Goal: Complete application form

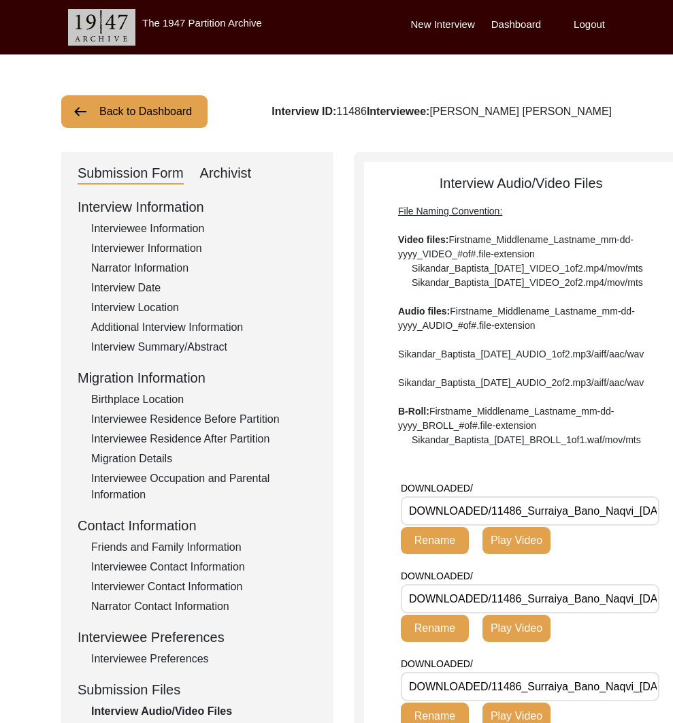
click at [160, 113] on button "Back to Dashboard" at bounding box center [134, 111] width 146 height 33
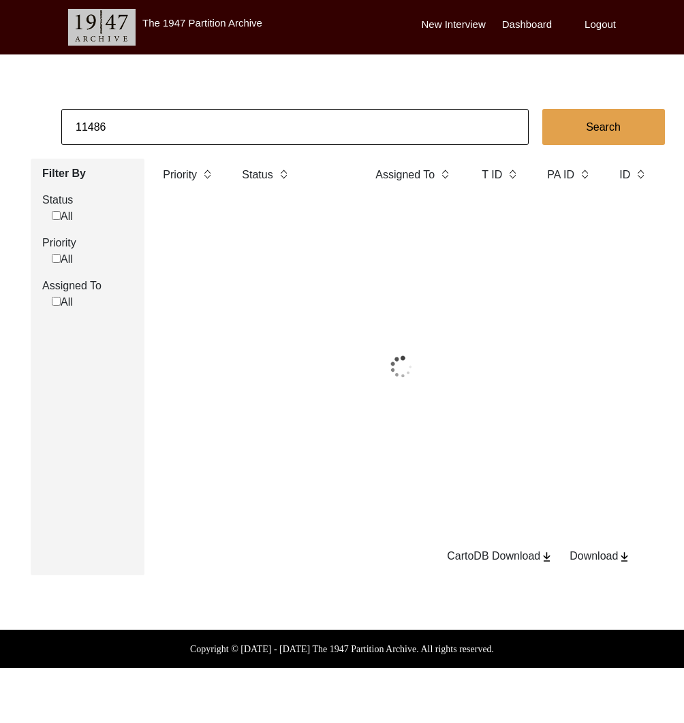
click at [183, 125] on input "11486" at bounding box center [294, 127] width 467 height 36
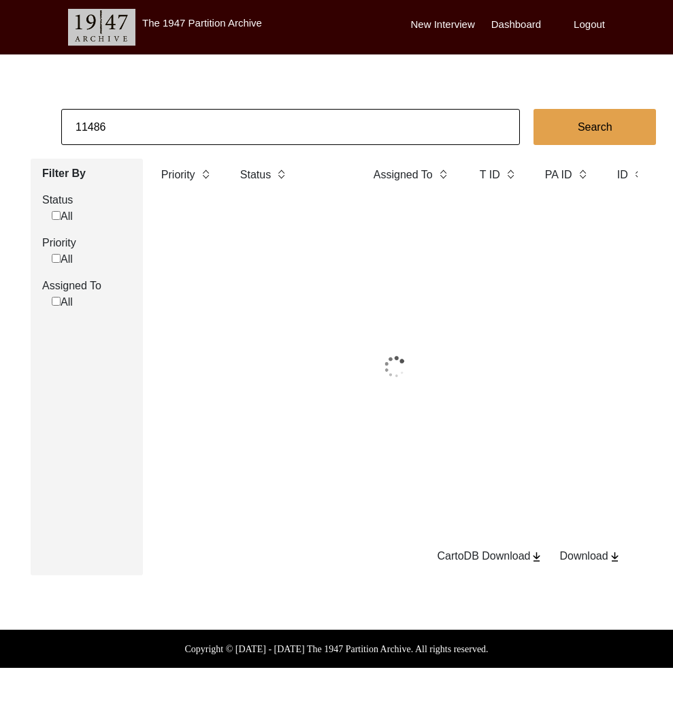
paste input "[PERSON_NAME]"
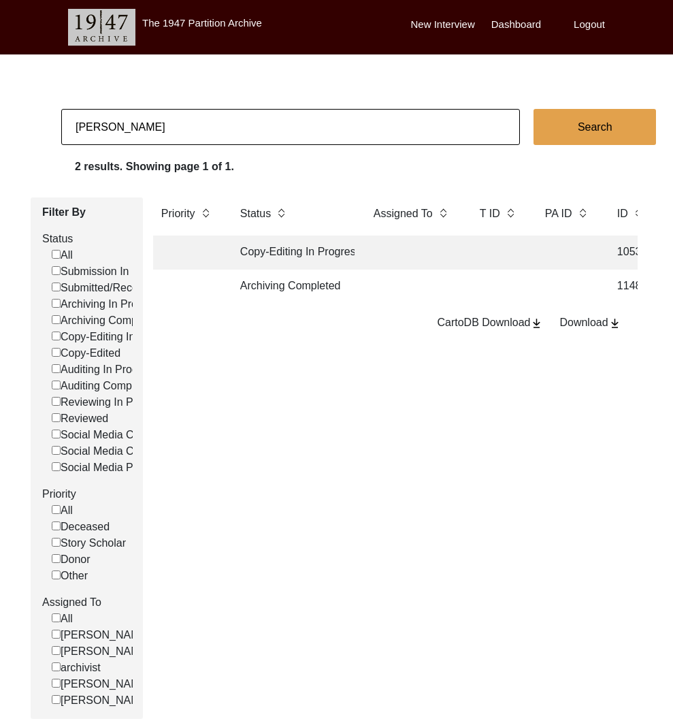
type input "[PERSON_NAME]"
checkbox input "false"
click at [317, 291] on td "Copy-Edited" at bounding box center [293, 287] width 123 height 34
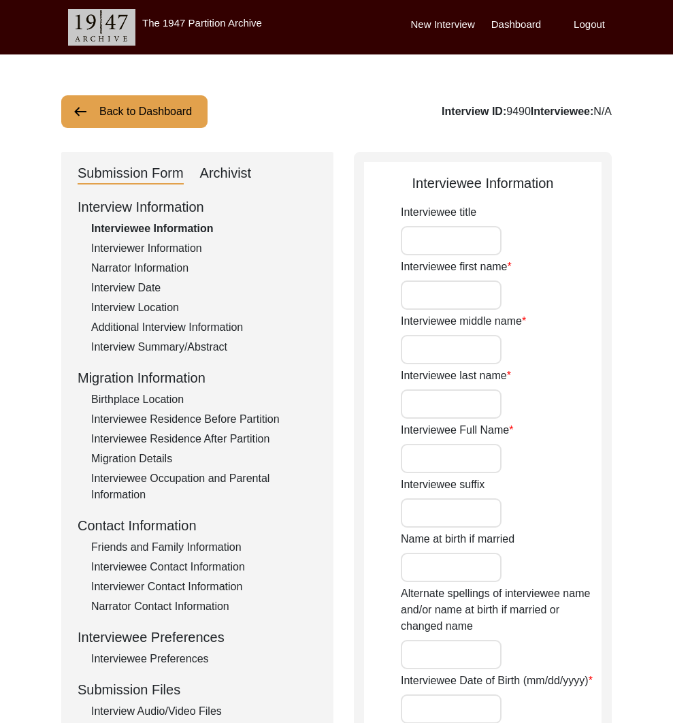
type input "Mr."
type input "[PERSON_NAME]"
type input "Ghosh"
type input "[PERSON_NAME]"
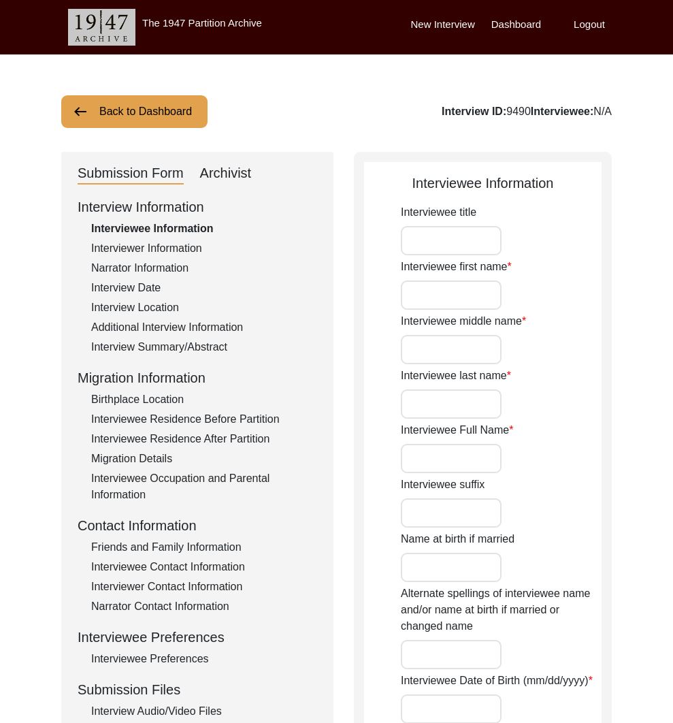
type input "[DATE]"
type input "79 and 85"
type input "[DEMOGRAPHIC_DATA]"
type input "Bengali"
type input "[DEMOGRAPHIC_DATA]"
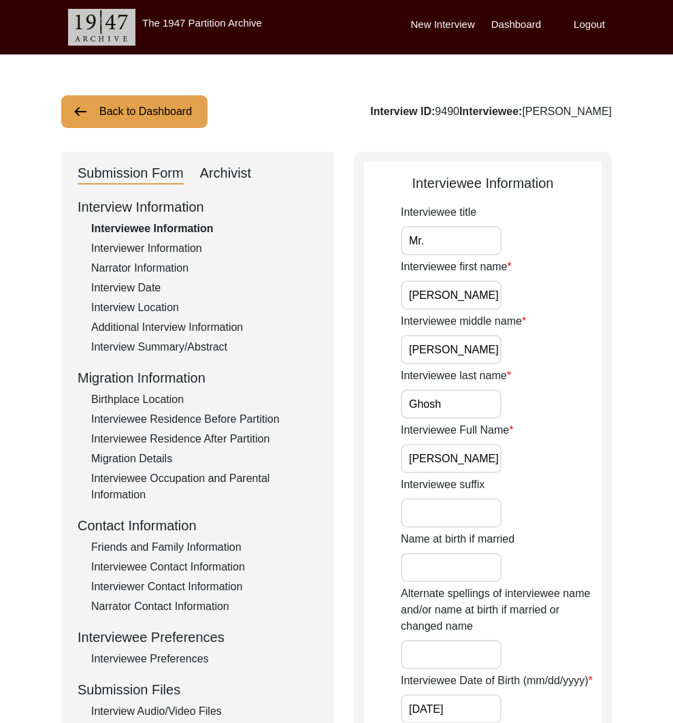
click at [170, 245] on div "Interviewer Information" at bounding box center [204, 248] width 226 height 16
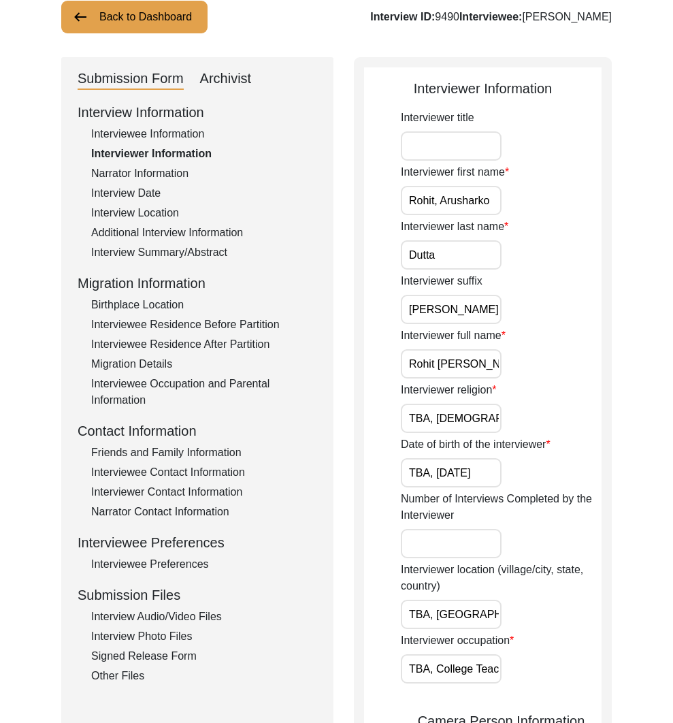
scroll to position [136, 0]
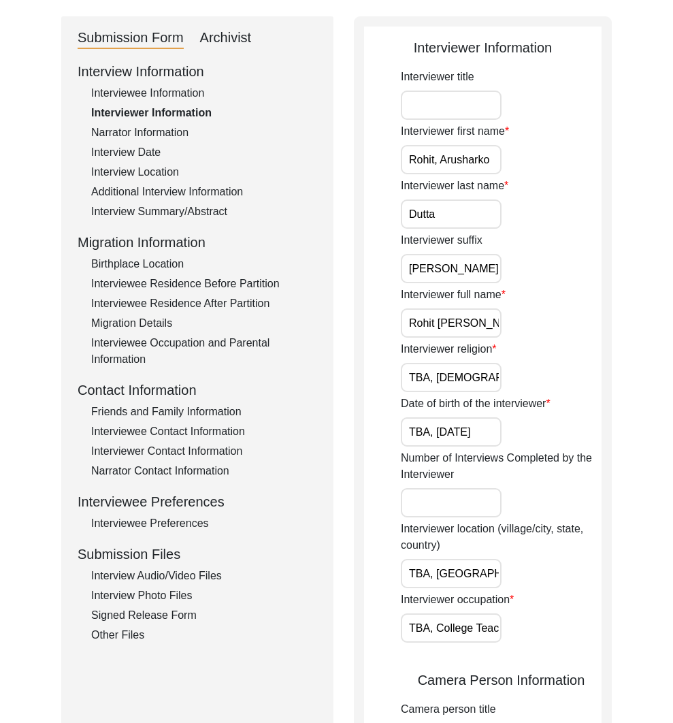
click at [203, 441] on div "Interview Information Interviewee Information Interviewer Information Narrator …" at bounding box center [198, 352] width 240 height 582
click at [206, 447] on div "Interviewer Contact Information" at bounding box center [204, 451] width 226 height 16
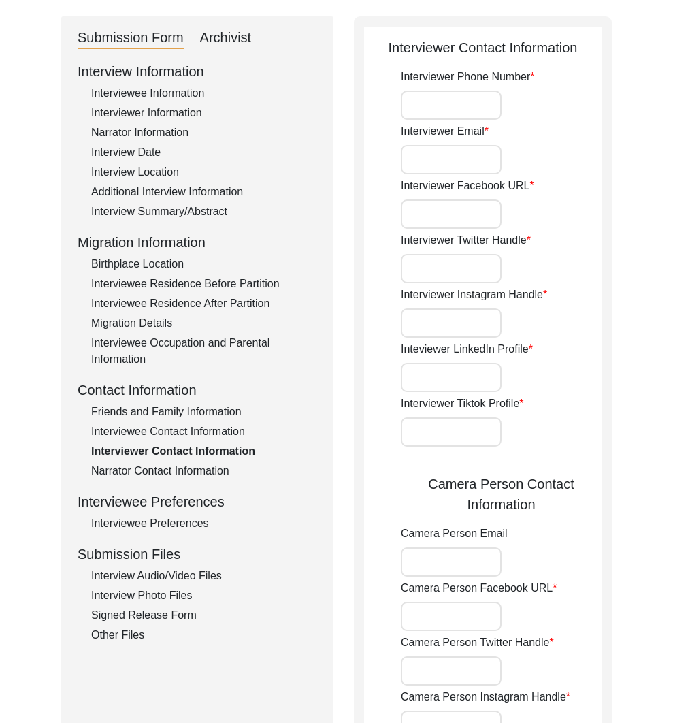
type input "7998372145"
type input "[EMAIL_ADDRESS][DOMAIN_NAME]"
type input "[URL][DOMAIN_NAME][DOMAIN_NAME]"
type input "[EMAIL_ADDRESS][DOMAIN_NAME]"
type input "[URL][DOMAIN_NAME][DOMAIN_NAME]"
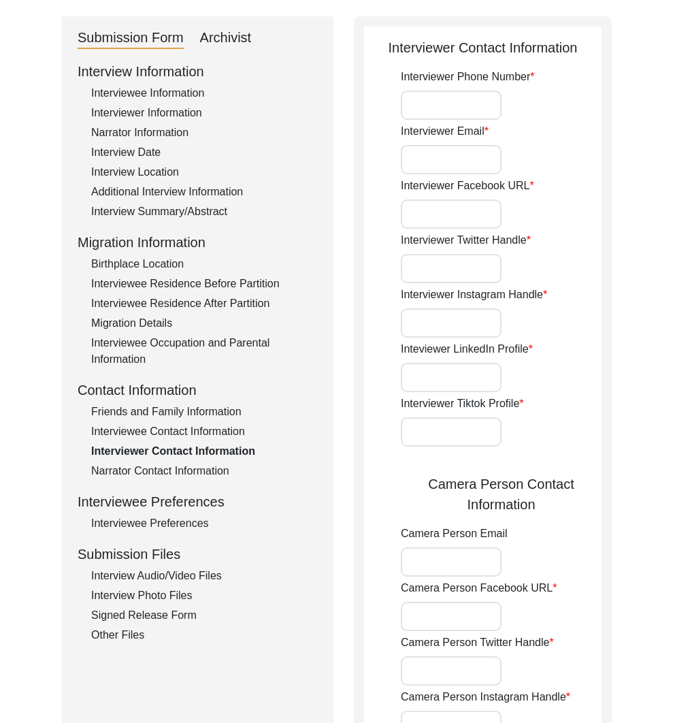
type input "7998372145"
click at [438, 101] on input "7998372145" at bounding box center [451, 105] width 101 height 29
click at [439, 168] on input "[EMAIL_ADDRESS][DOMAIN_NAME]" at bounding box center [451, 159] width 101 height 29
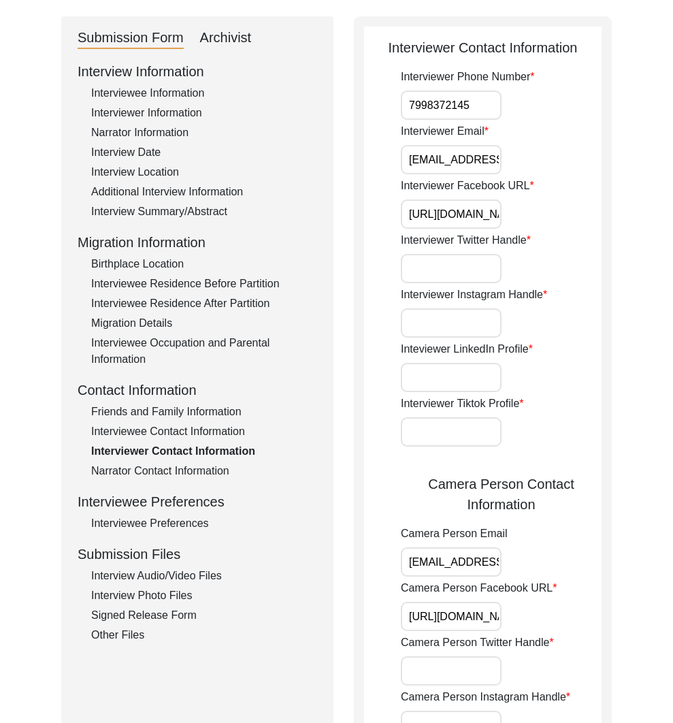
click at [439, 168] on input "[EMAIL_ADDRESS][DOMAIN_NAME]" at bounding box center [451, 159] width 101 height 29
click at [447, 106] on input "7998372145" at bounding box center [451, 105] width 101 height 29
